Goal: Task Accomplishment & Management: Manage account settings

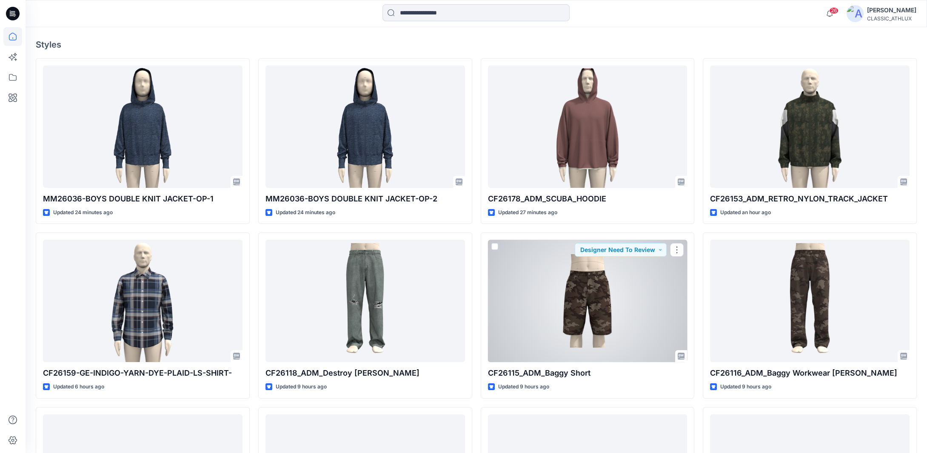
scroll to position [170, 0]
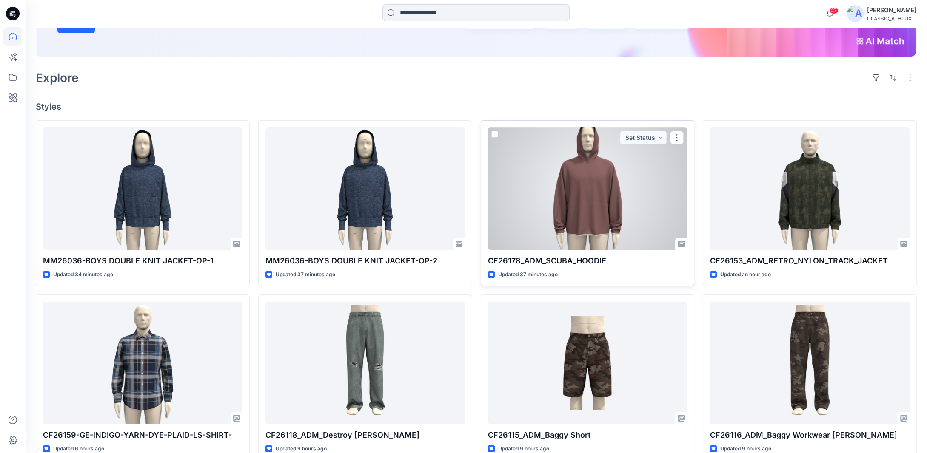
click at [586, 199] on div at bounding box center [587, 189] width 199 height 122
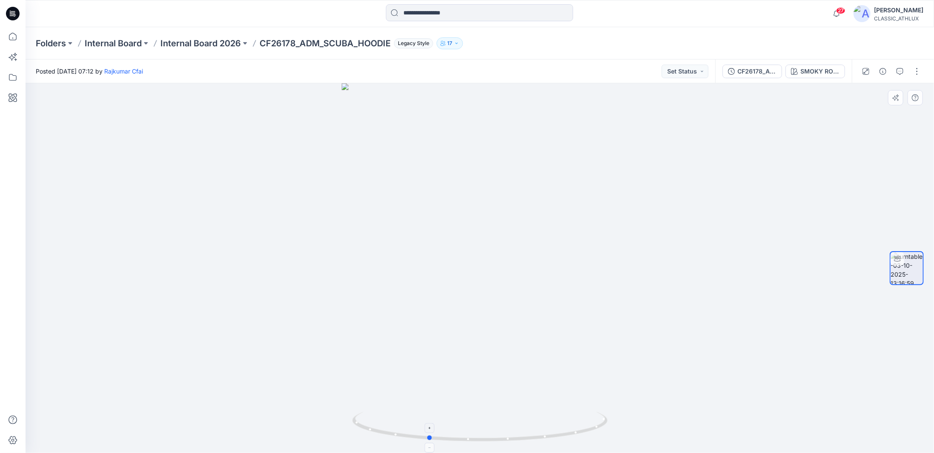
drag, startPoint x: 506, startPoint y: 441, endPoint x: 454, endPoint y: 439, distance: 52.0
click at [454, 439] on icon at bounding box center [480, 428] width 257 height 32
click at [745, 73] on div "CF26178_ADM_SCUBA_HOODIE" at bounding box center [756, 71] width 39 height 9
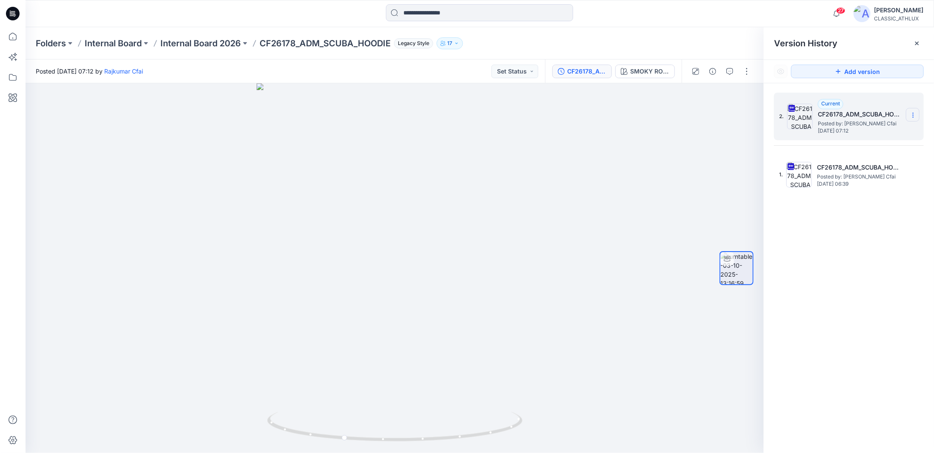
click at [912, 116] on icon at bounding box center [912, 115] width 7 height 7
click at [875, 130] on span "Download Source BW File" at bounding box center [869, 132] width 71 height 10
click at [223, 46] on p "Internal Board 2026" at bounding box center [200, 43] width 80 height 12
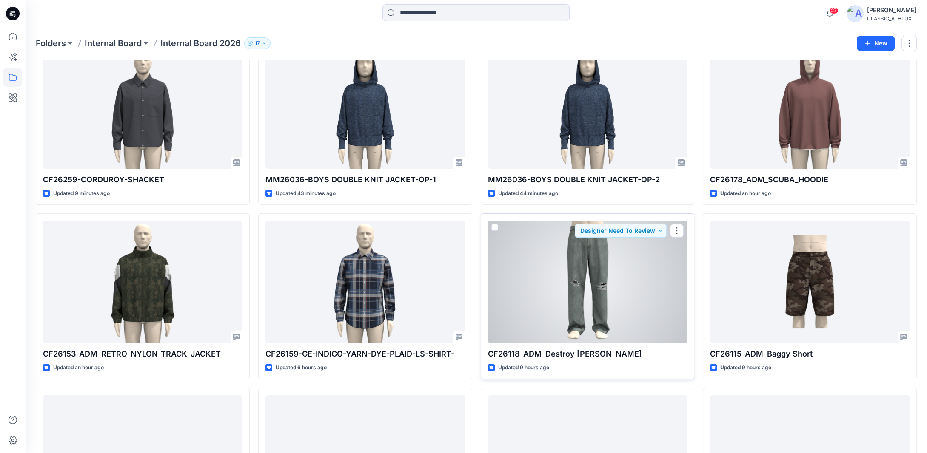
scroll to position [128, 0]
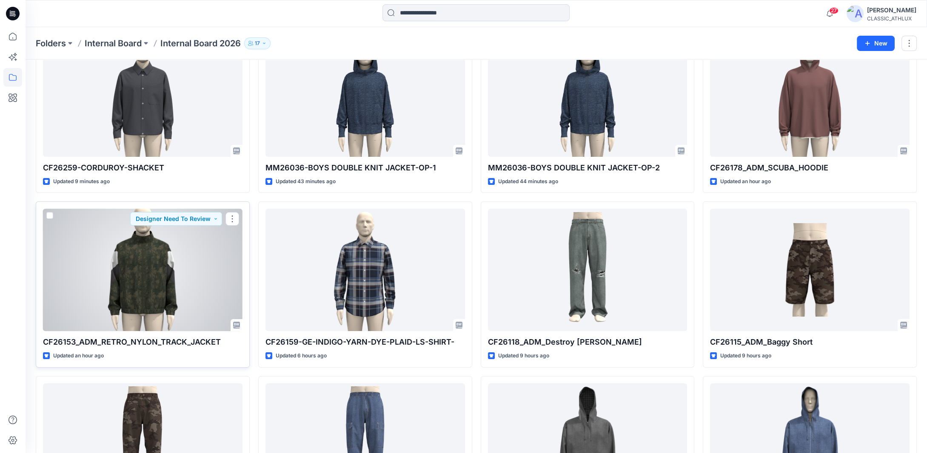
click at [136, 268] on div at bounding box center [142, 270] width 199 height 122
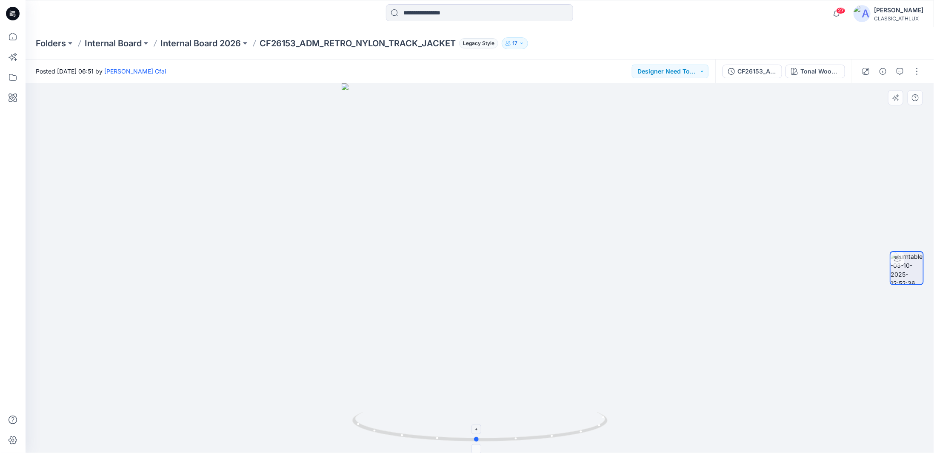
click at [590, 427] on icon at bounding box center [480, 428] width 257 height 32
click at [221, 41] on p "Internal Board 2026" at bounding box center [200, 43] width 80 height 12
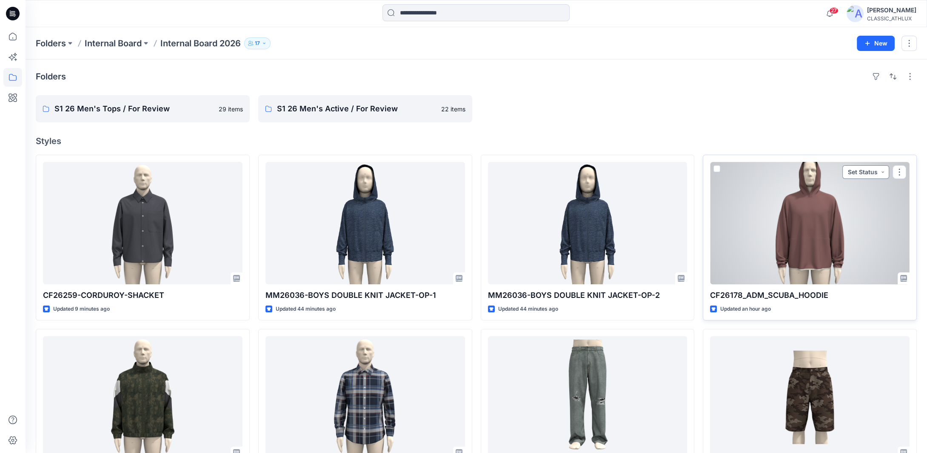
click at [869, 170] on button "Set Status" at bounding box center [865, 172] width 47 height 14
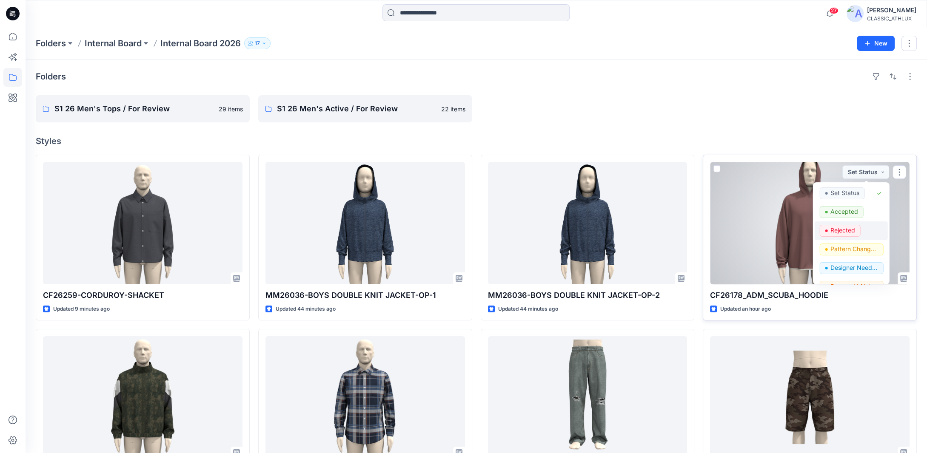
click at [859, 231] on span "Rejected" at bounding box center [840, 231] width 41 height 12
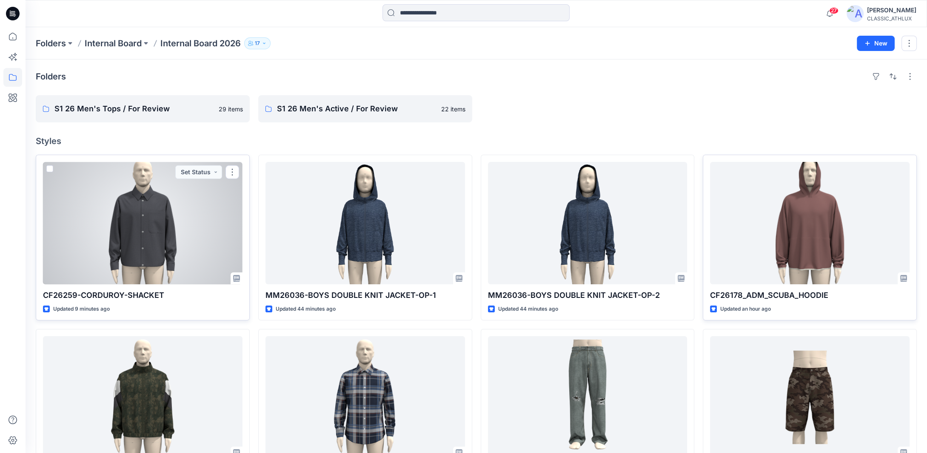
click at [130, 218] on div at bounding box center [142, 223] width 199 height 122
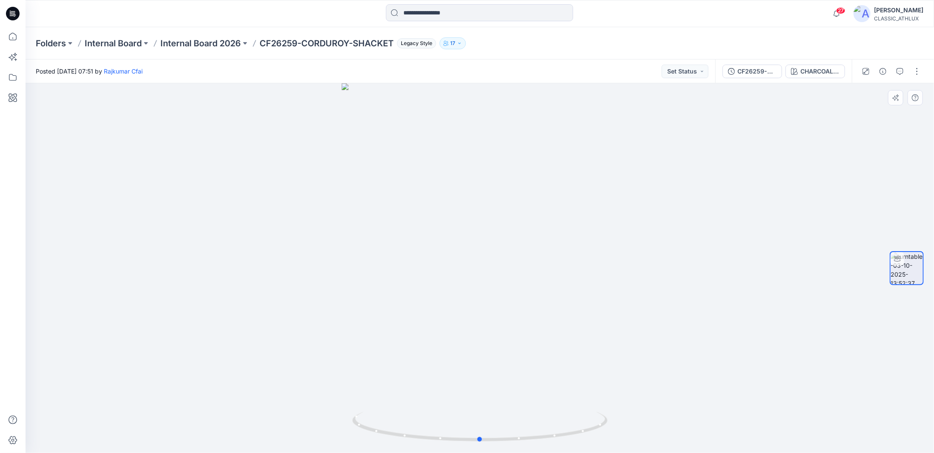
click at [501, 253] on div at bounding box center [480, 268] width 908 height 370
drag, startPoint x: 567, startPoint y: 435, endPoint x: 575, endPoint y: 427, distance: 11.2
click at [575, 427] on icon at bounding box center [480, 428] width 257 height 32
click at [9, 33] on icon at bounding box center [12, 36] width 19 height 19
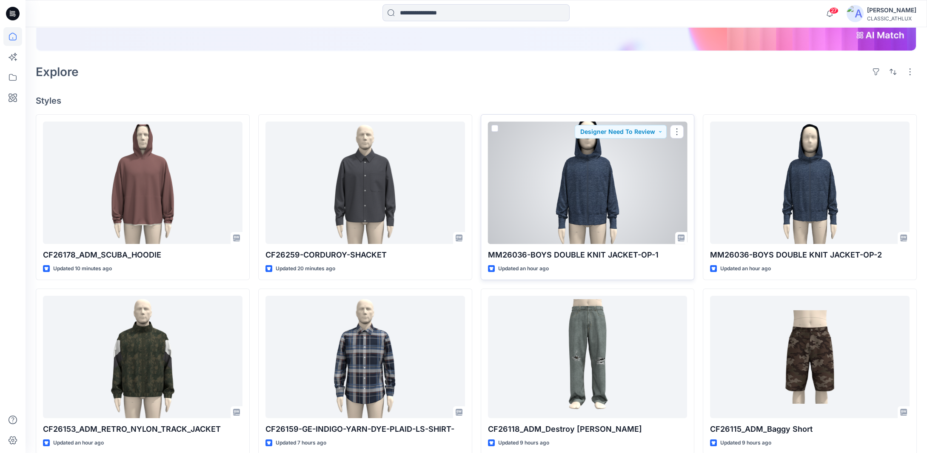
scroll to position [179, 0]
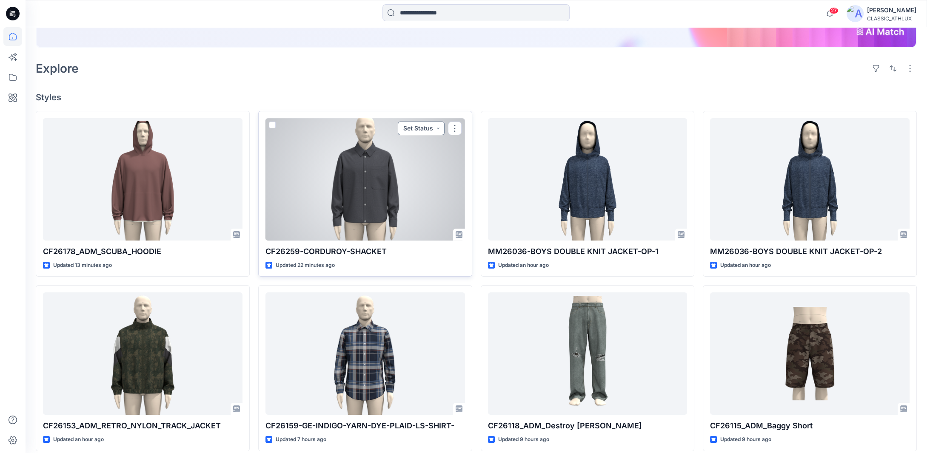
click at [441, 131] on button "Set Status" at bounding box center [421, 129] width 47 height 14
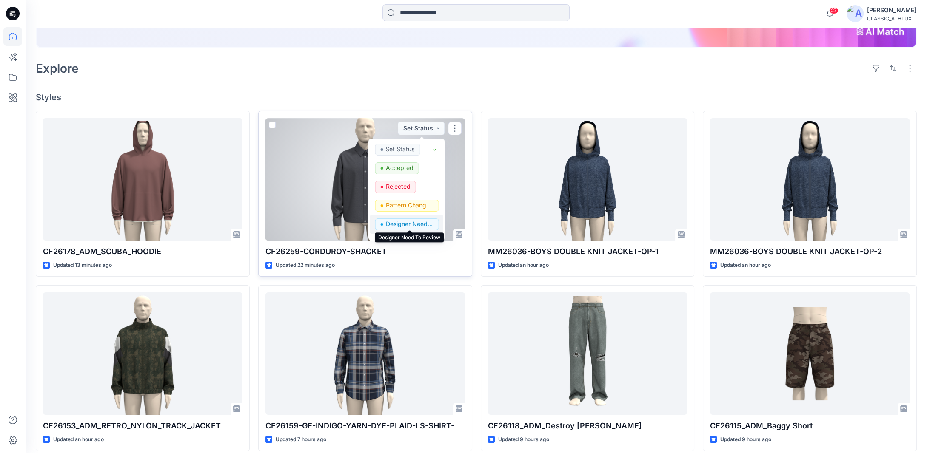
click at [417, 221] on p "Designer Need To Review" at bounding box center [409, 224] width 48 height 11
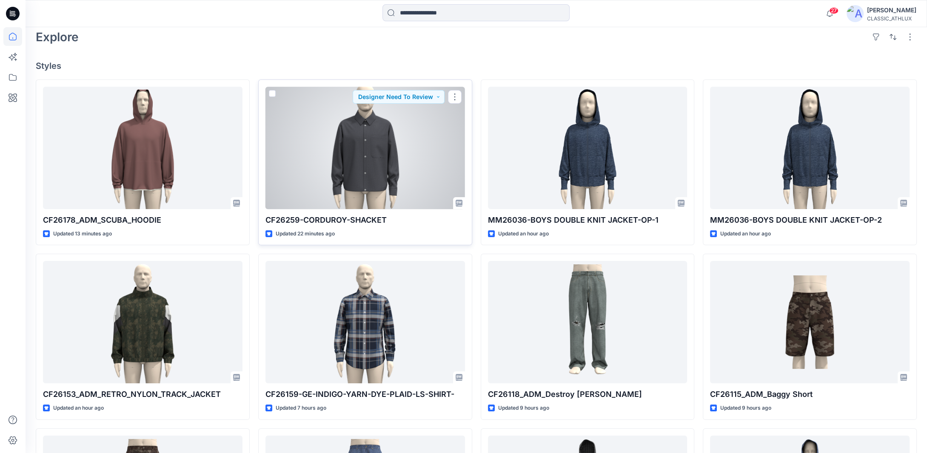
scroll to position [265, 0]
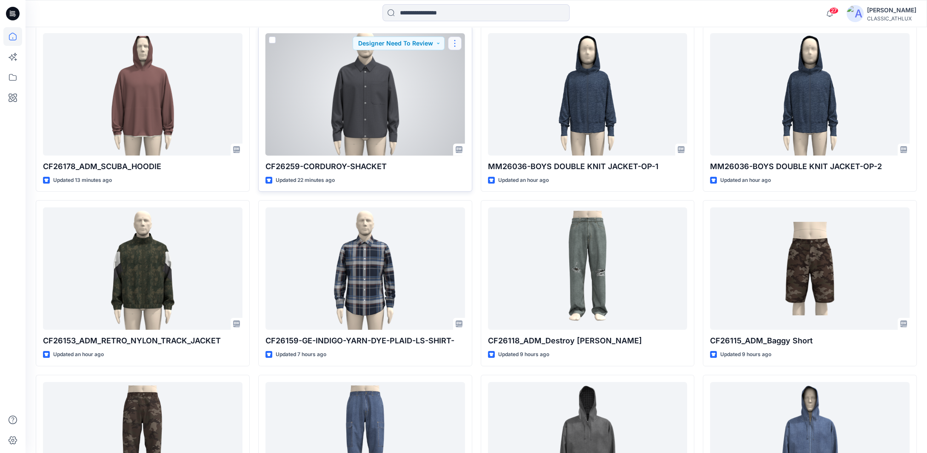
click at [455, 44] on button "button" at bounding box center [455, 44] width 14 height 14
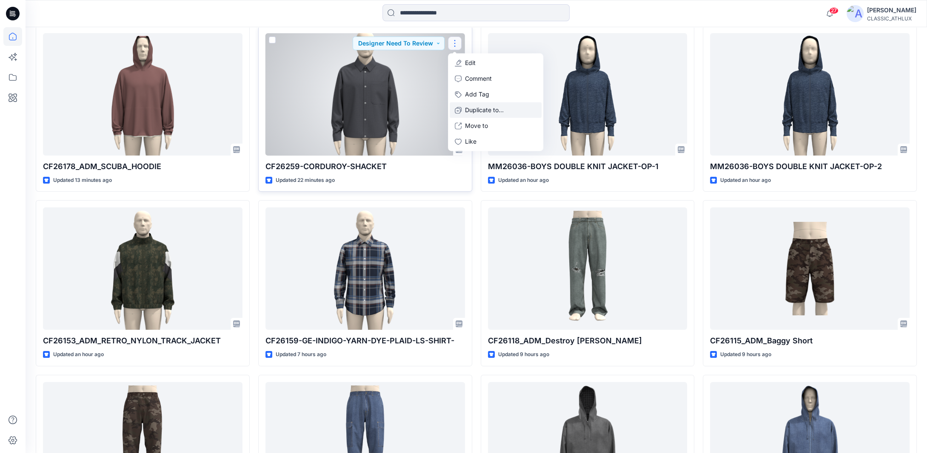
click at [485, 109] on p "Duplicate to..." at bounding box center [484, 110] width 39 height 9
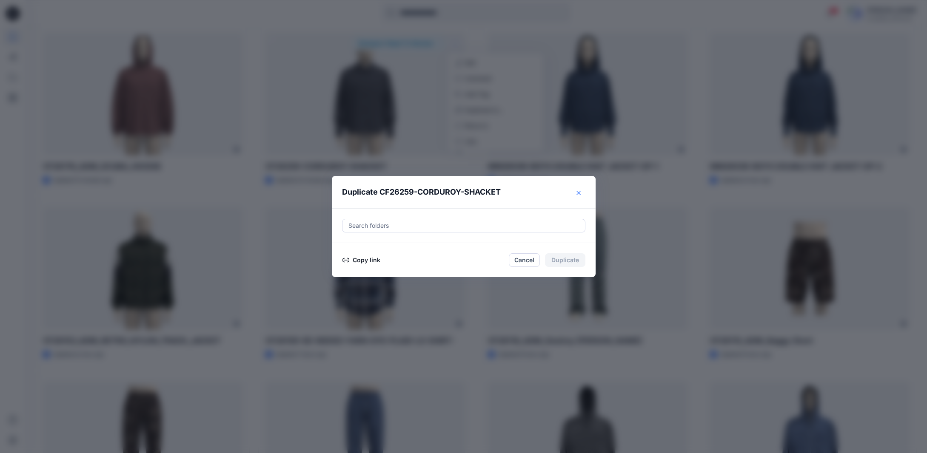
click at [581, 194] on icon "Close" at bounding box center [578, 193] width 4 height 4
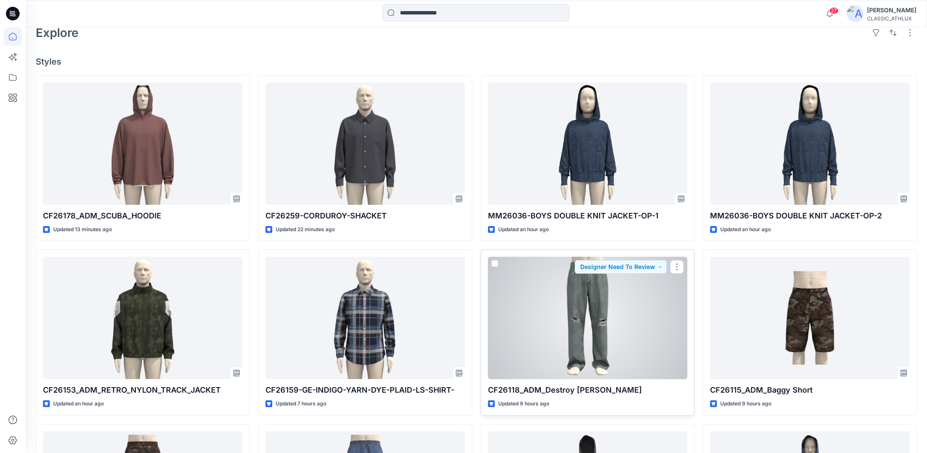
scroll to position [179, 0]
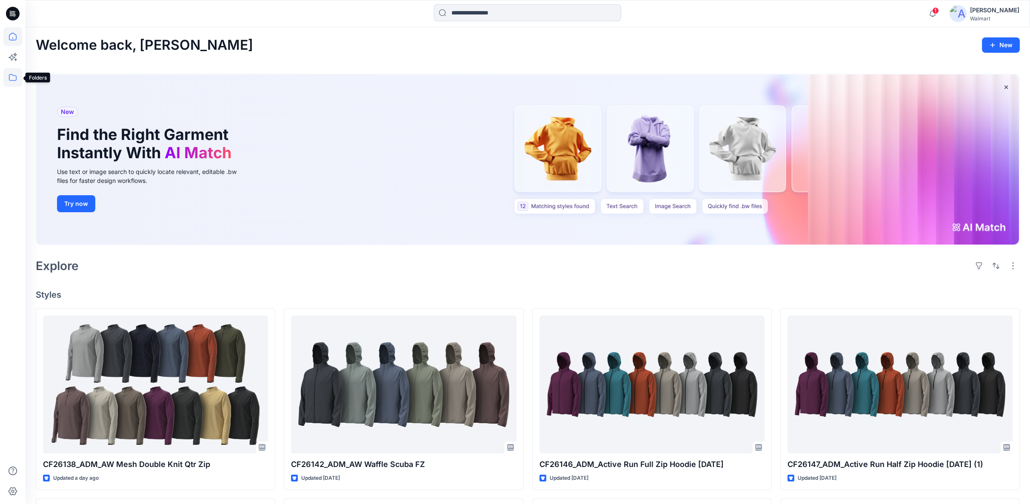
click at [11, 77] on icon at bounding box center [12, 77] width 19 height 19
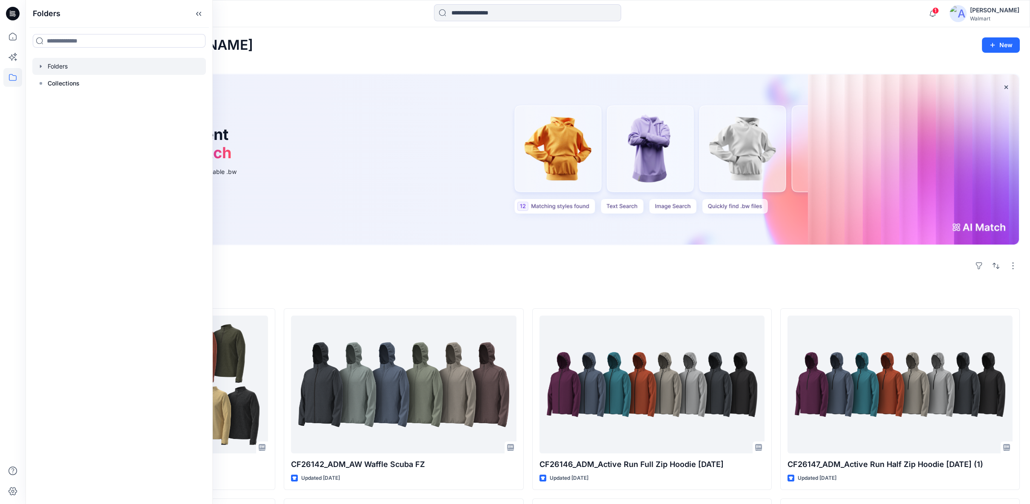
click at [42, 67] on icon "button" at bounding box center [40, 66] width 7 height 7
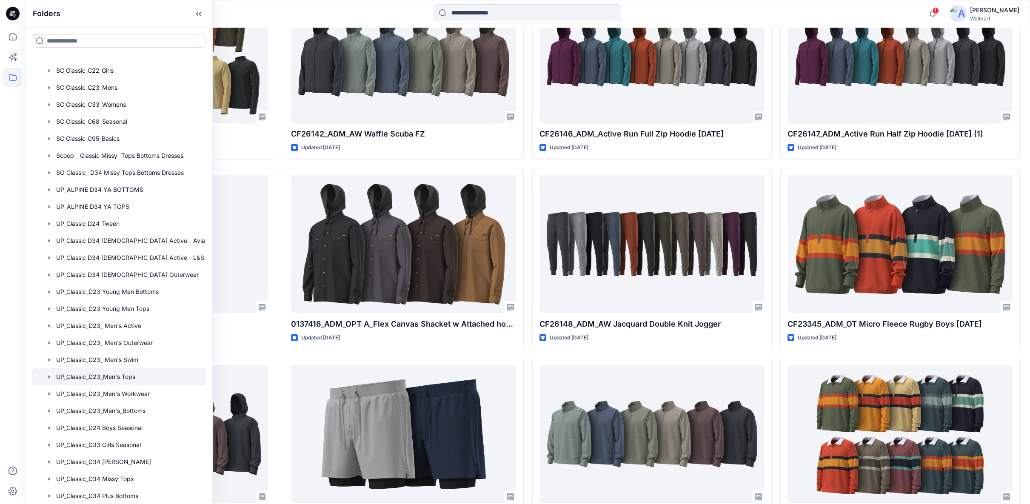
scroll to position [425, 0]
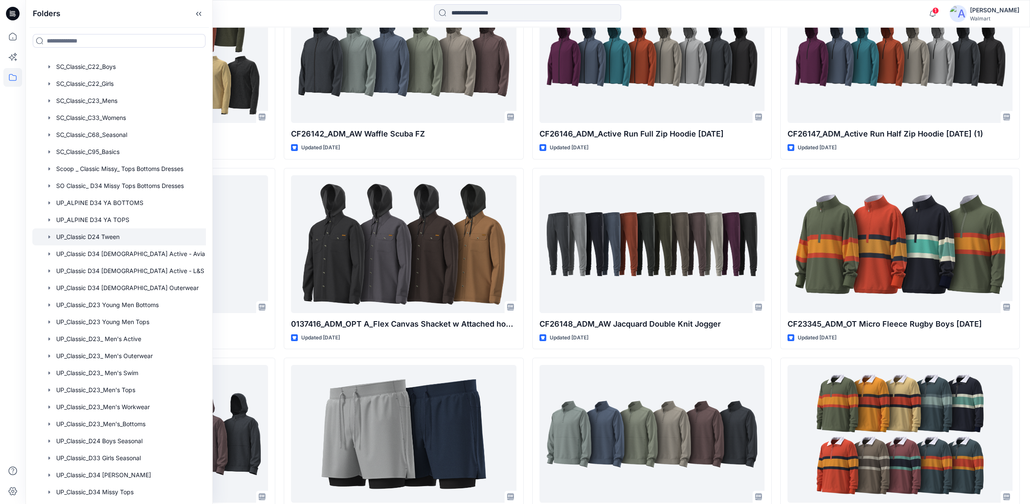
click at [108, 234] on div at bounding box center [129, 236] width 195 height 17
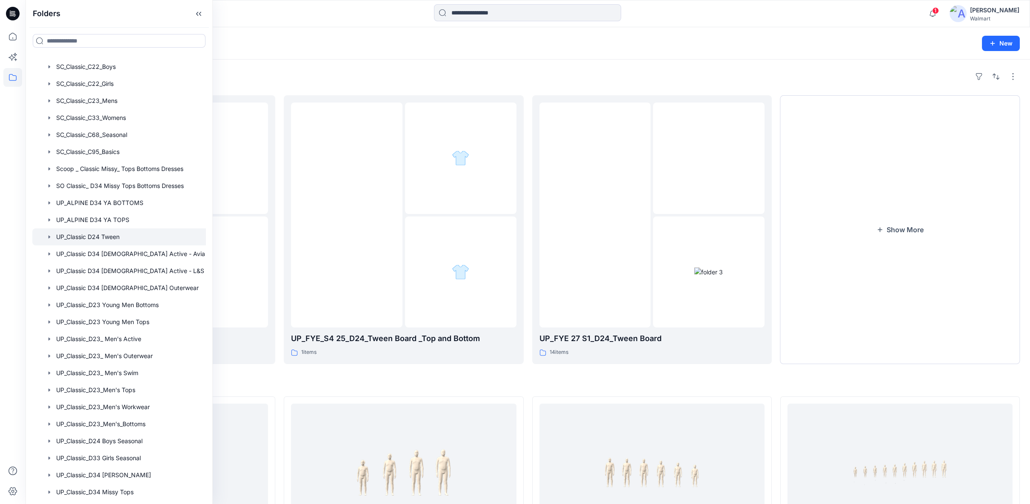
click at [436, 382] on h4 "Styles" at bounding box center [528, 383] width 984 height 10
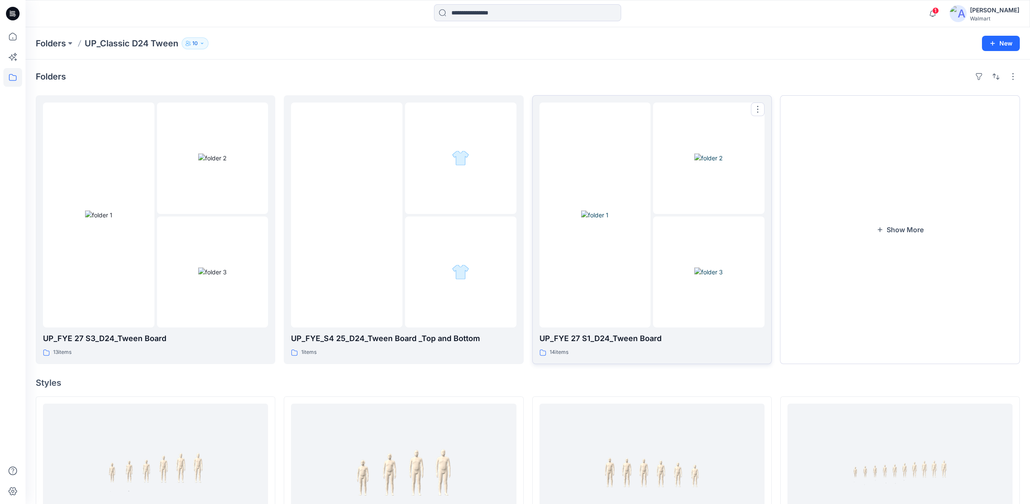
click at [570, 302] on div at bounding box center [594, 215] width 111 height 225
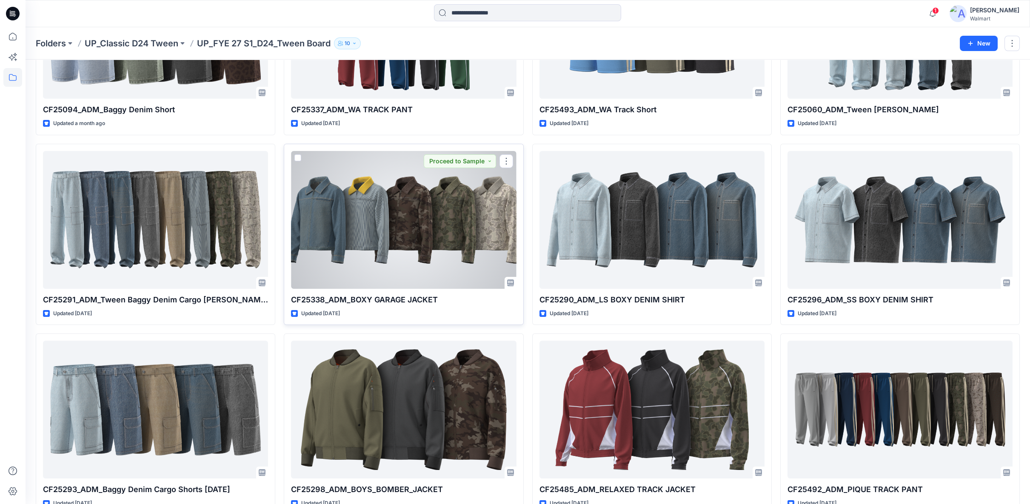
scroll to position [189, 0]
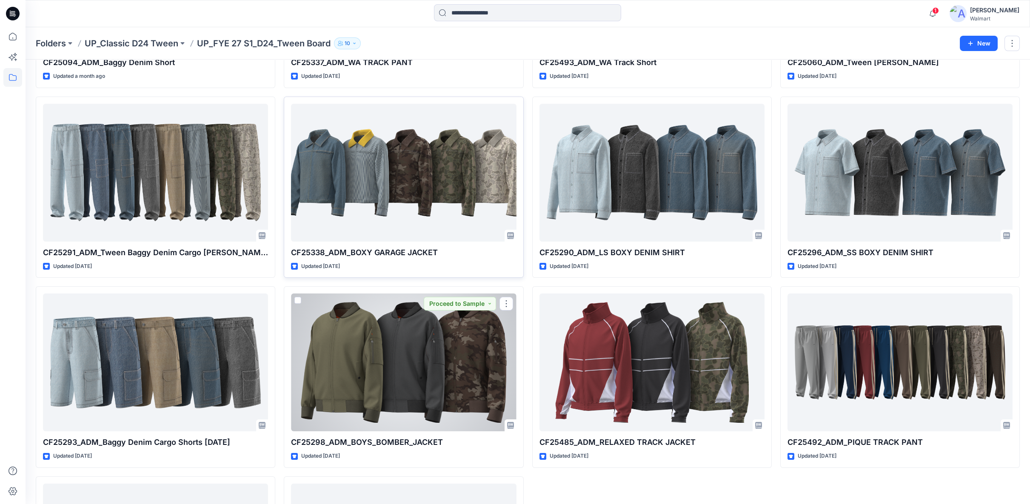
click at [436, 380] on div at bounding box center [403, 362] width 225 height 138
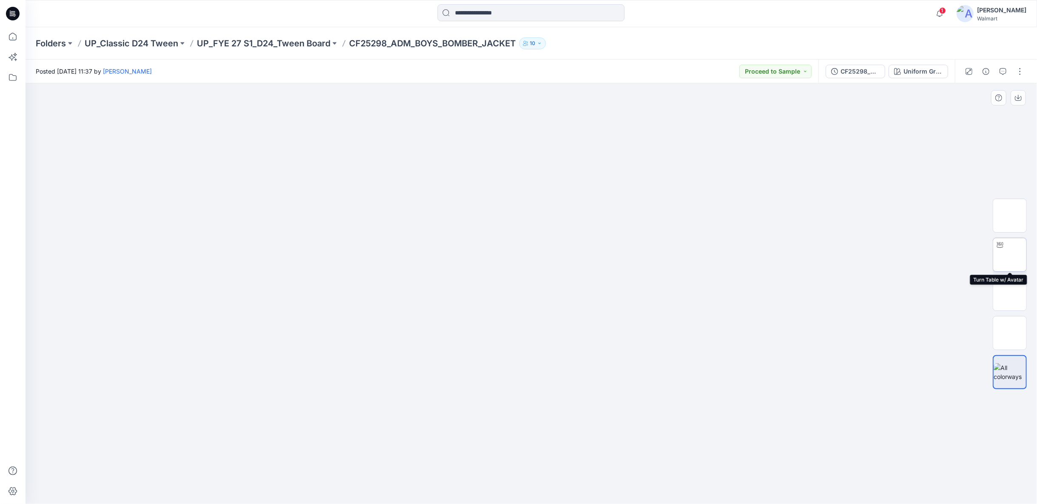
click at [1010, 255] on img at bounding box center [1010, 255] width 0 height 0
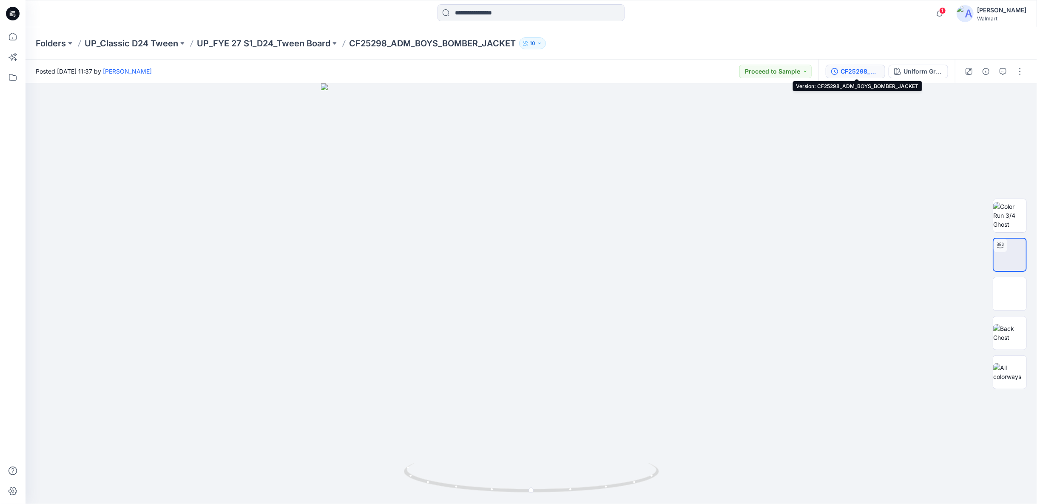
click at [840, 69] on button "CF25298_ADM_BOYS_BOMBER_JACKET" at bounding box center [856, 72] width 60 height 14
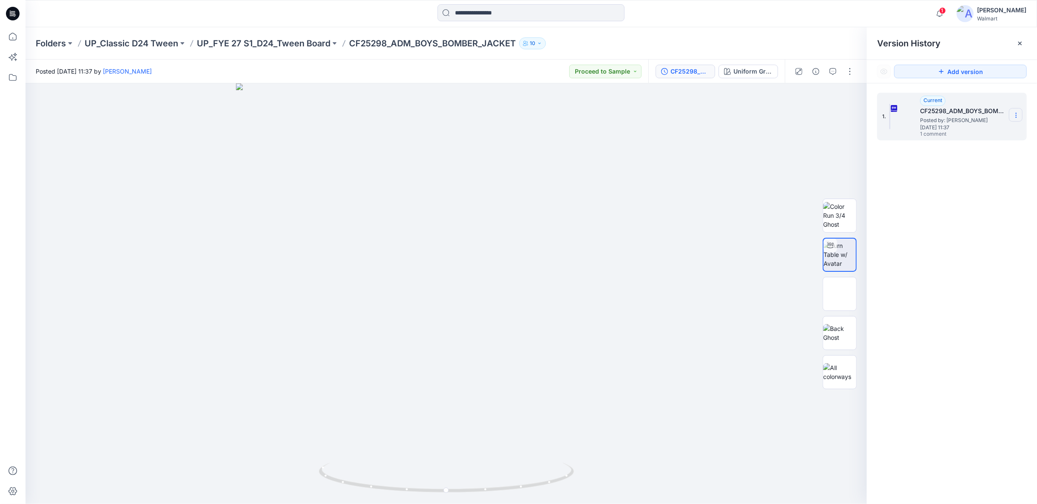
click at [1011, 115] on section at bounding box center [1016, 115] width 14 height 14
click at [964, 132] on span "Download Source BW File" at bounding box center [973, 132] width 71 height 10
drag, startPoint x: 544, startPoint y: 486, endPoint x: 499, endPoint y: 484, distance: 44.7
click at [499, 484] on icon at bounding box center [447, 479] width 257 height 32
drag, startPoint x: 538, startPoint y: 488, endPoint x: 415, endPoint y: 473, distance: 124.2
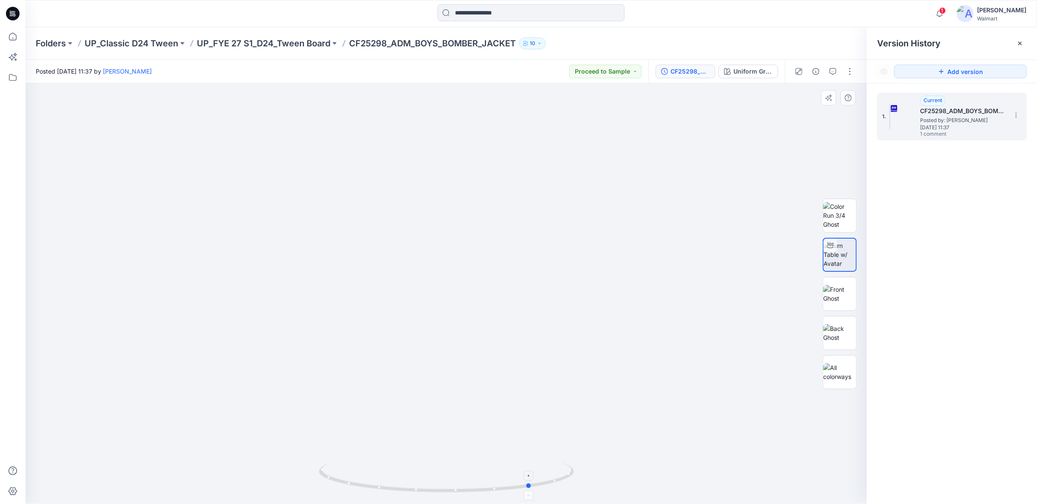
click at [415, 473] on icon at bounding box center [447, 479] width 257 height 32
click at [265, 43] on p "UP_FYE 27 S1_D24_Tween Board" at bounding box center [264, 43] width 134 height 12
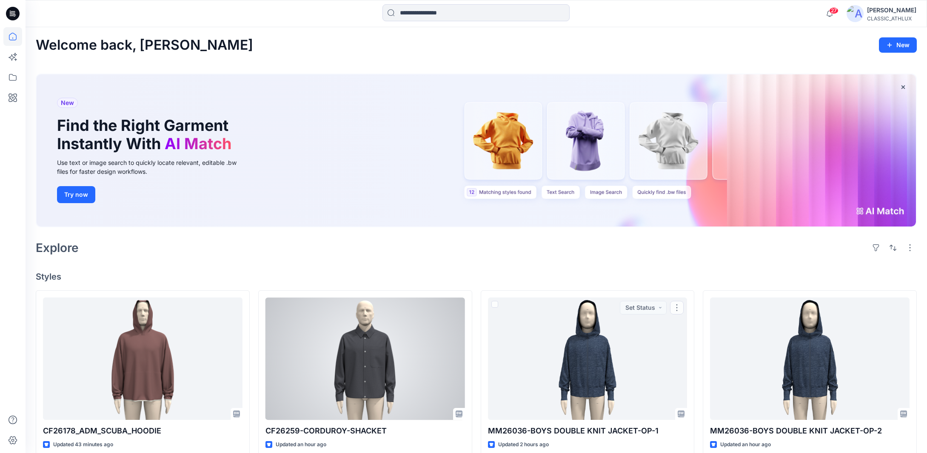
scroll to position [179, 0]
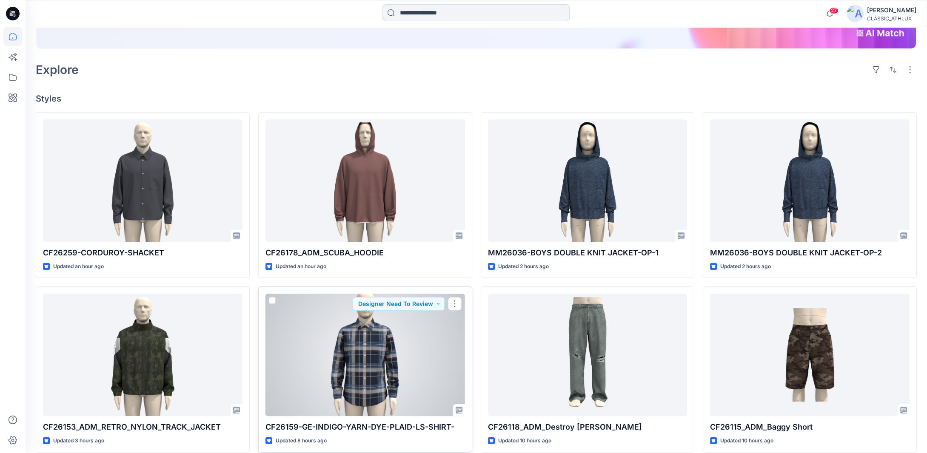
scroll to position [150, 0]
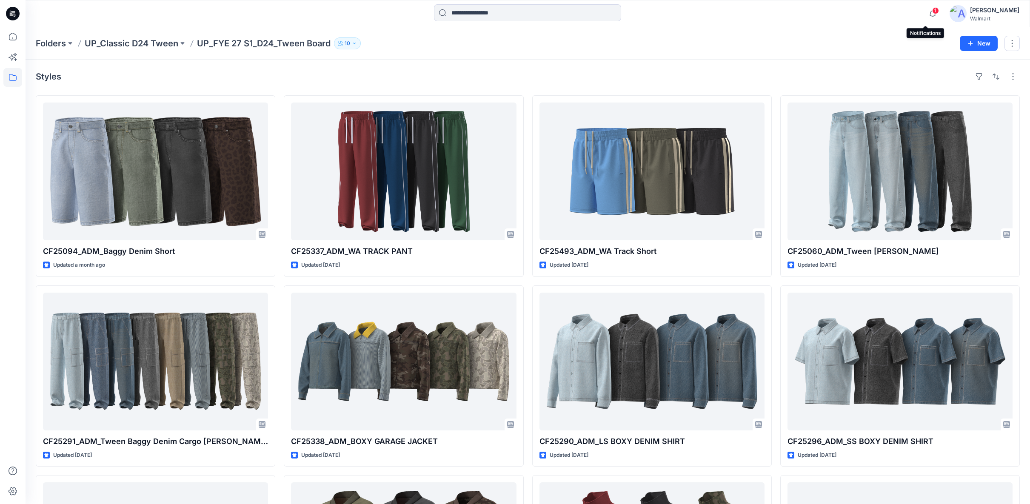
click at [932, 12] on span "1" at bounding box center [935, 10] width 7 height 7
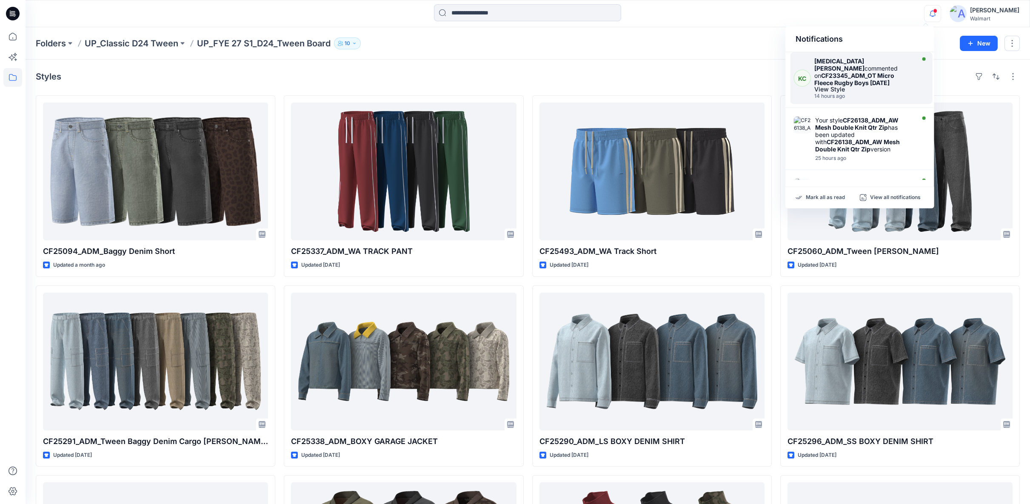
click at [866, 77] on strong "CF23345_ADM_OT Micro Fleece Rugby Boys 25SEP25" at bounding box center [854, 79] width 80 height 14
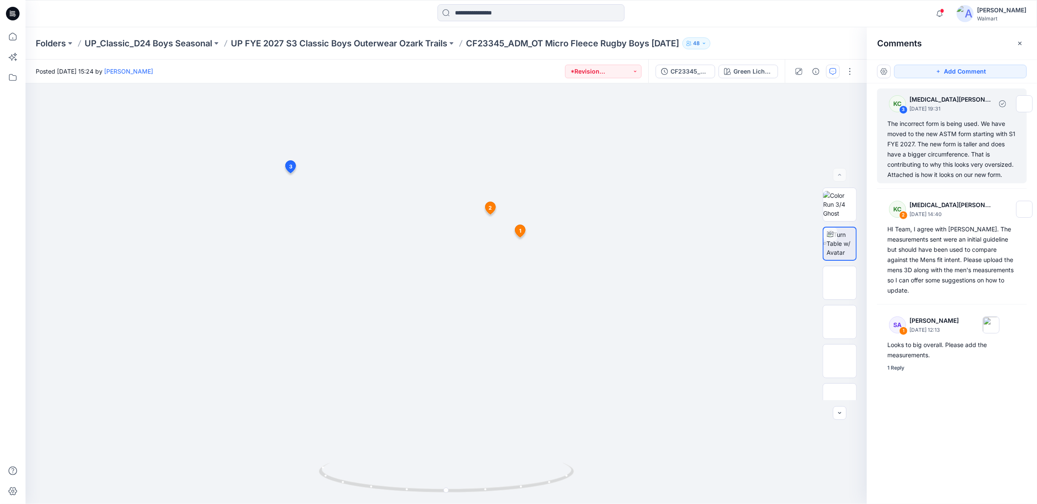
click at [970, 151] on div "The incorrect form is being used. We have moved to the new ASTM form starting w…" at bounding box center [952, 149] width 129 height 61
click at [920, 148] on div "The incorrect form is being used. We have moved to the new ASTM form starting w…" at bounding box center [952, 149] width 129 height 61
click at [949, 142] on div "The incorrect form is being used. We have moved to the new ASTM form starting w…" at bounding box center [952, 149] width 129 height 61
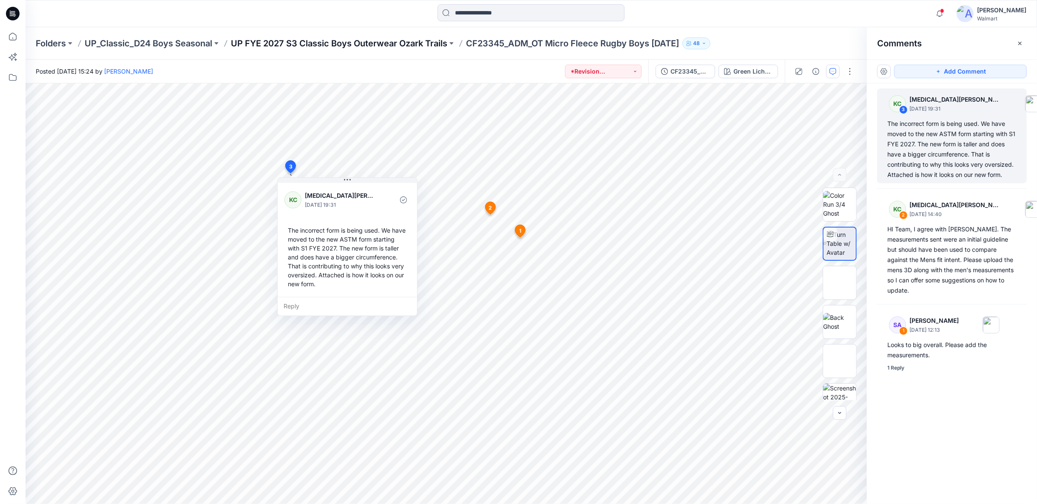
click at [392, 44] on p "UP FYE 2027 S3 Classic Boys Outerwear Ozark Trails" at bounding box center [339, 43] width 216 height 12
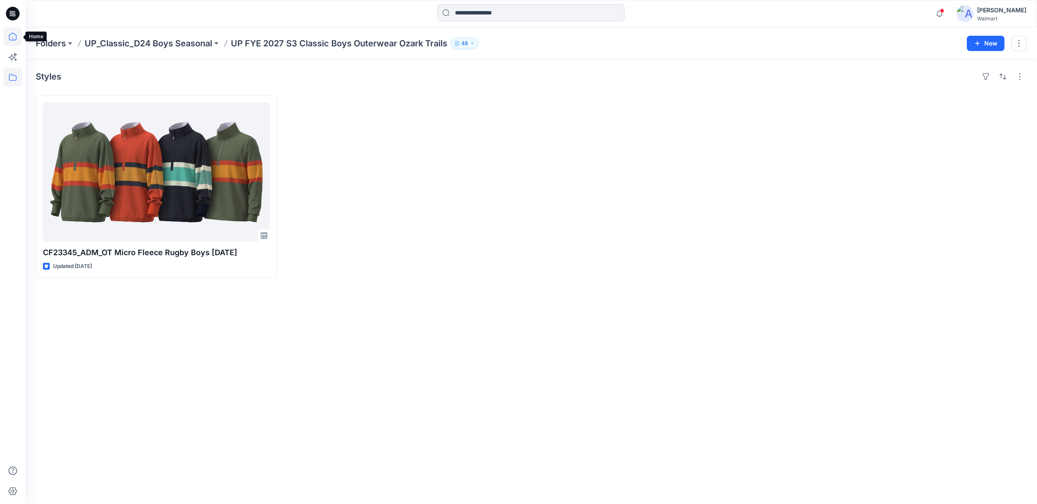
click at [16, 38] on icon at bounding box center [12, 36] width 19 height 19
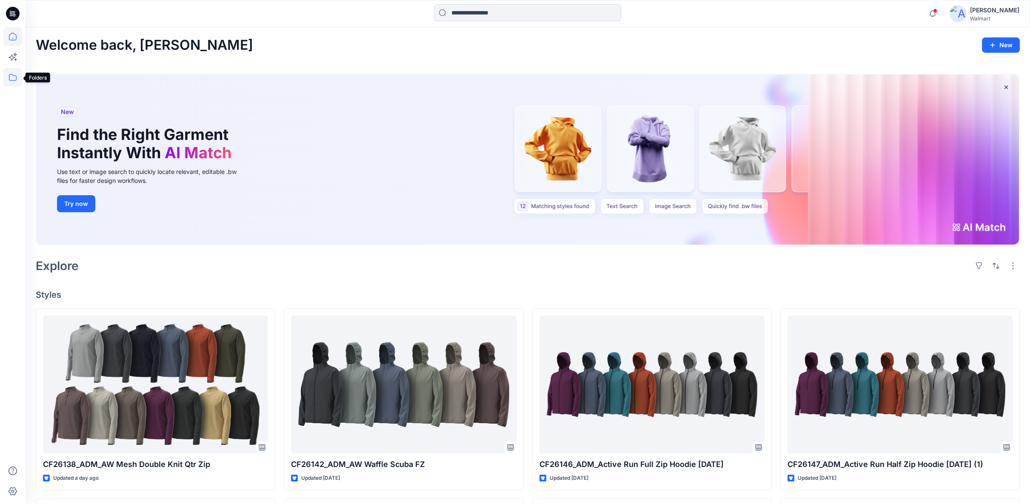
click at [14, 78] on icon at bounding box center [12, 77] width 19 height 19
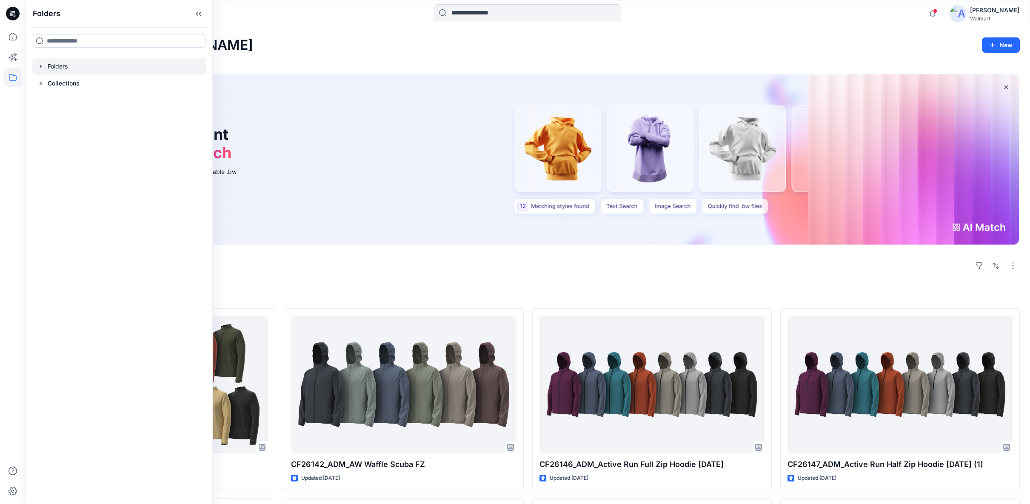
click at [37, 67] on icon "button" at bounding box center [40, 66] width 7 height 7
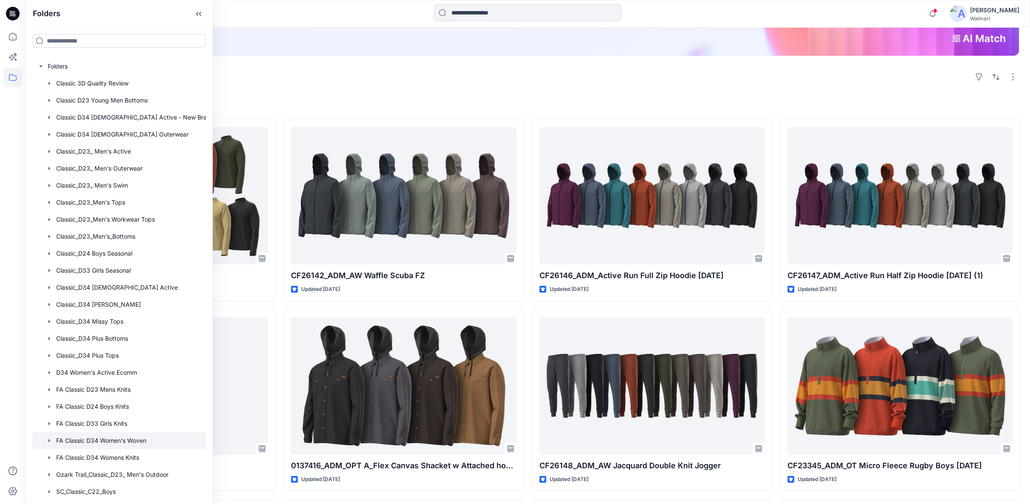
click at [120, 439] on div at bounding box center [129, 440] width 195 height 17
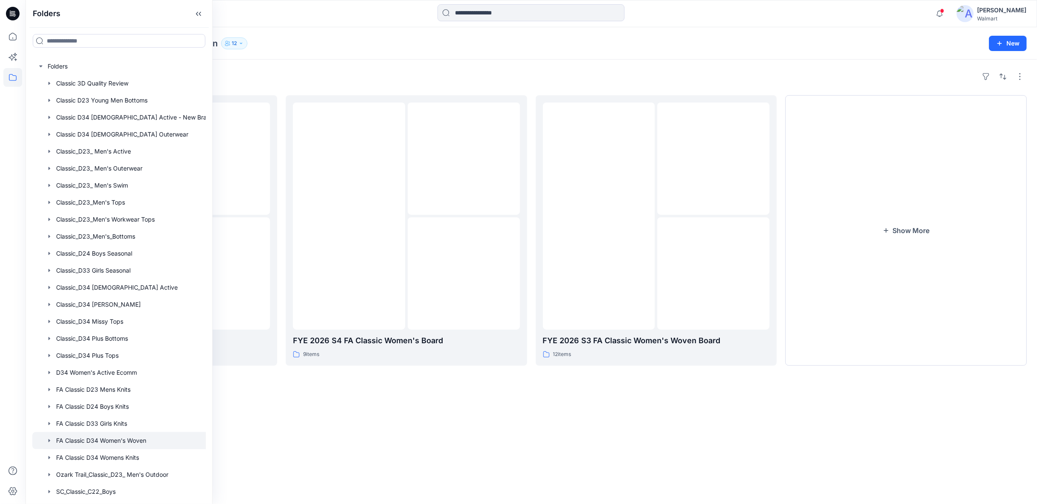
click at [471, 440] on div "Folders FYE27-S1 SPRING26 FA 6 items FYE 2026 S4 FA Classic Women's Board 9 ite…" at bounding box center [532, 282] width 1012 height 444
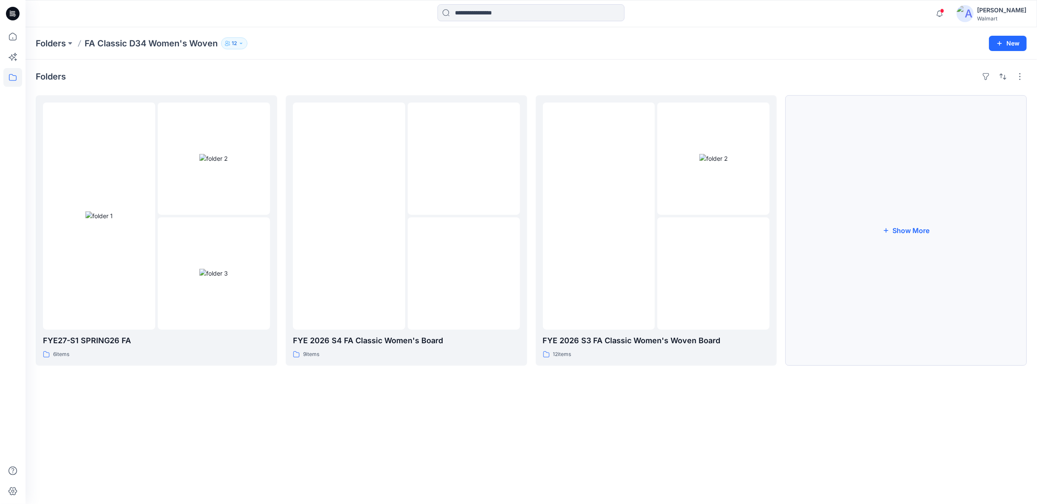
click at [911, 229] on button "Show More" at bounding box center [907, 230] width 242 height 271
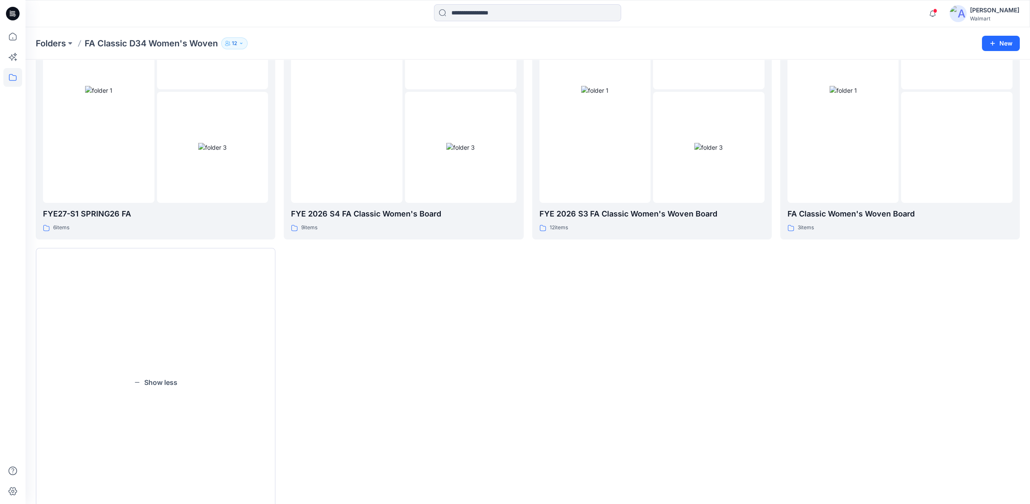
scroll to position [66, 0]
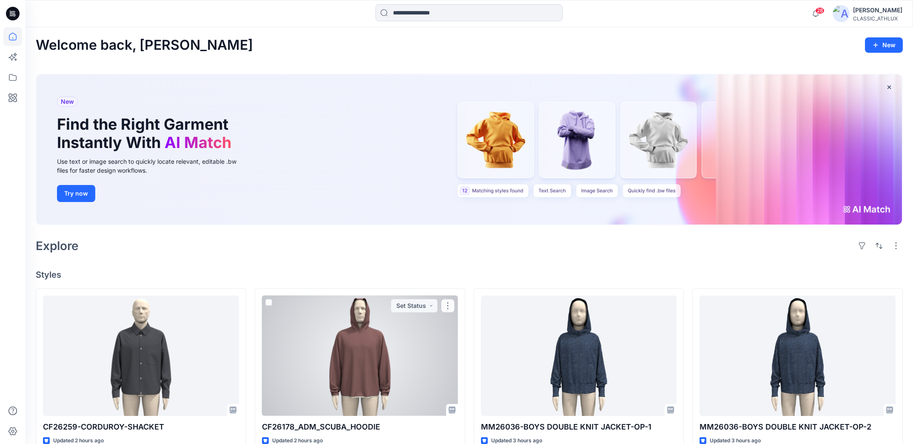
scroll to position [150, 0]
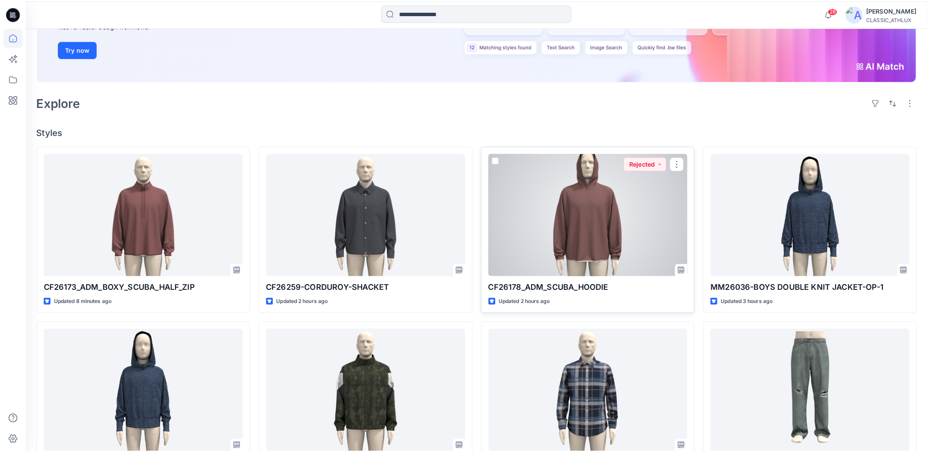
scroll to position [170, 0]
